Goal: Task Accomplishment & Management: Complete application form

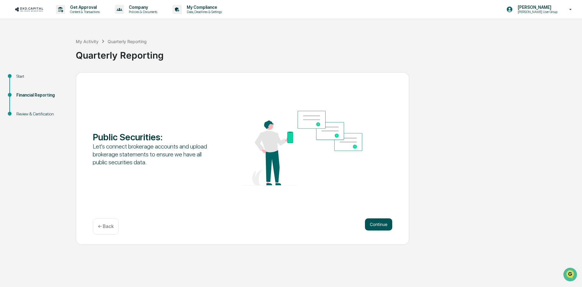
click at [385, 224] on button "Continue" at bounding box center [378, 224] width 27 height 12
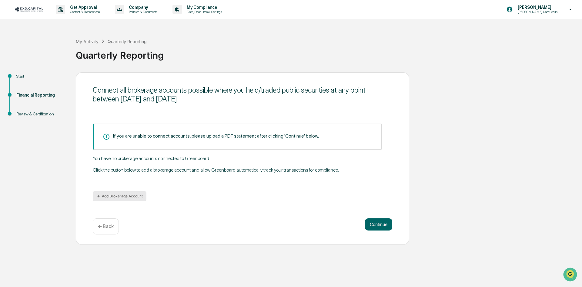
click at [127, 197] on button "Add Brokerage Account" at bounding box center [120, 196] width 54 height 10
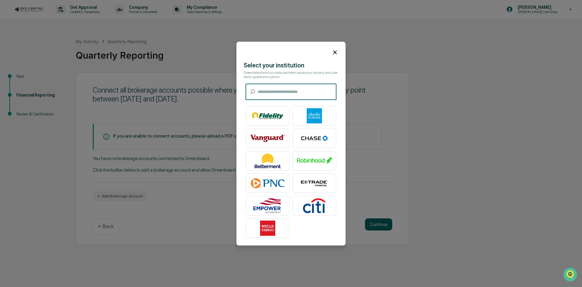
click at [317, 93] on input "text" at bounding box center [297, 92] width 79 height 16
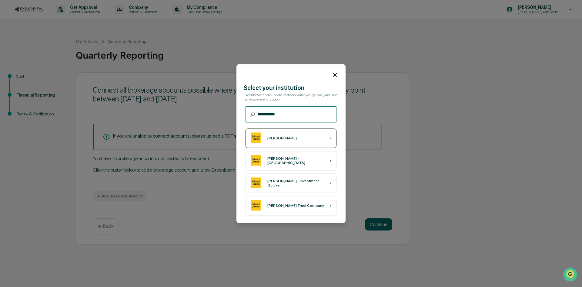
type input "**********"
click at [305, 140] on div "[PERSON_NAME] ›" at bounding box center [291, 137] width 91 height 19
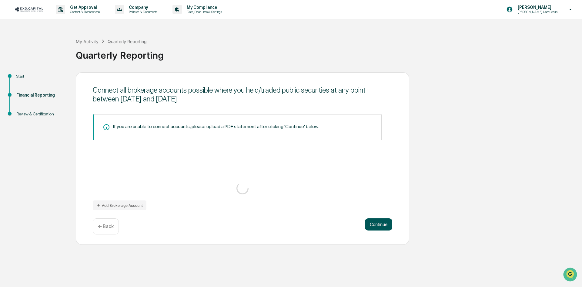
click at [385, 225] on button "Continue" at bounding box center [378, 224] width 27 height 12
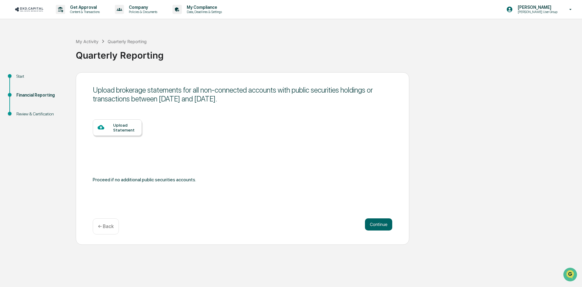
click at [119, 125] on div "Upload Statement" at bounding box center [125, 128] width 24 height 10
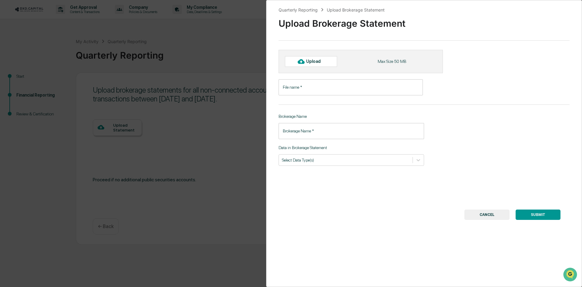
click at [318, 60] on div "Upload" at bounding box center [316, 61] width 20 height 5
click at [321, 59] on div "Upload" at bounding box center [316, 61] width 20 height 5
click at [485, 211] on button "CANCEL" at bounding box center [487, 214] width 45 height 10
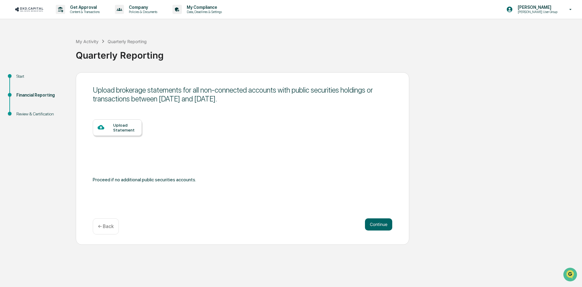
click at [121, 126] on div "Upload Statement" at bounding box center [125, 128] width 24 height 10
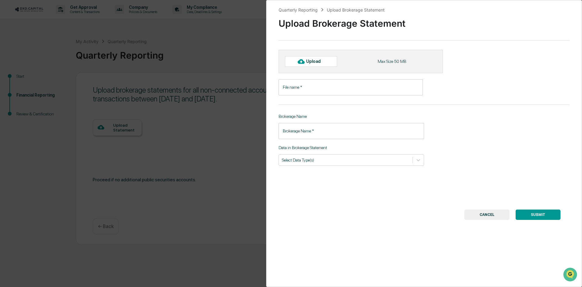
click at [314, 62] on div "Upload" at bounding box center [316, 61] width 20 height 5
type input "**********"
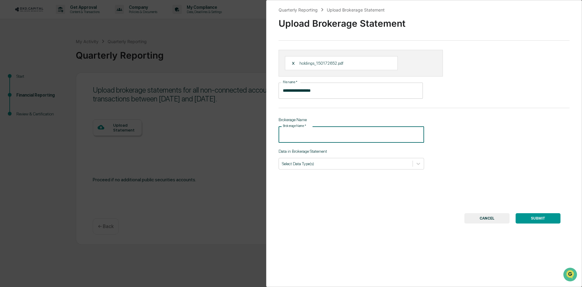
click at [386, 136] on input "Brokerage Name   *" at bounding box center [352, 134] width 146 height 16
type input "**********"
click at [415, 162] on icon at bounding box center [418, 163] width 6 height 6
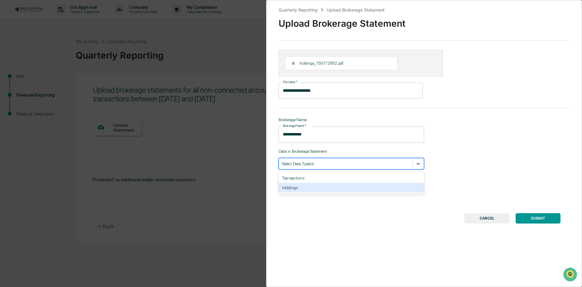
click at [365, 188] on div "Holdings" at bounding box center [352, 188] width 146 height 10
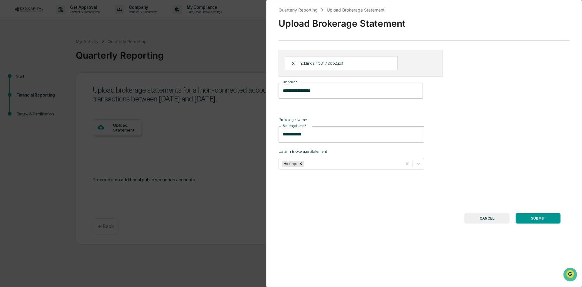
click at [537, 215] on button "SUBMIT" at bounding box center [538, 218] width 45 height 10
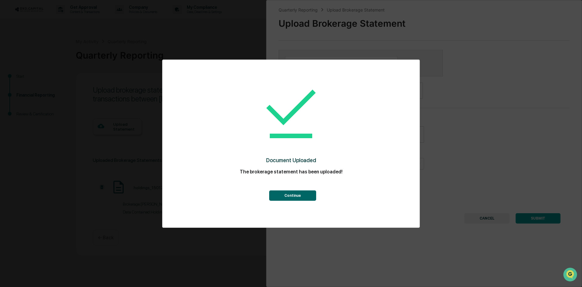
drag, startPoint x: 305, startPoint y: 197, endPoint x: 327, endPoint y: 188, distance: 23.7
click at [304, 197] on button "Continue" at bounding box center [292, 195] width 47 height 10
